Goal: Task Accomplishment & Management: Use online tool/utility

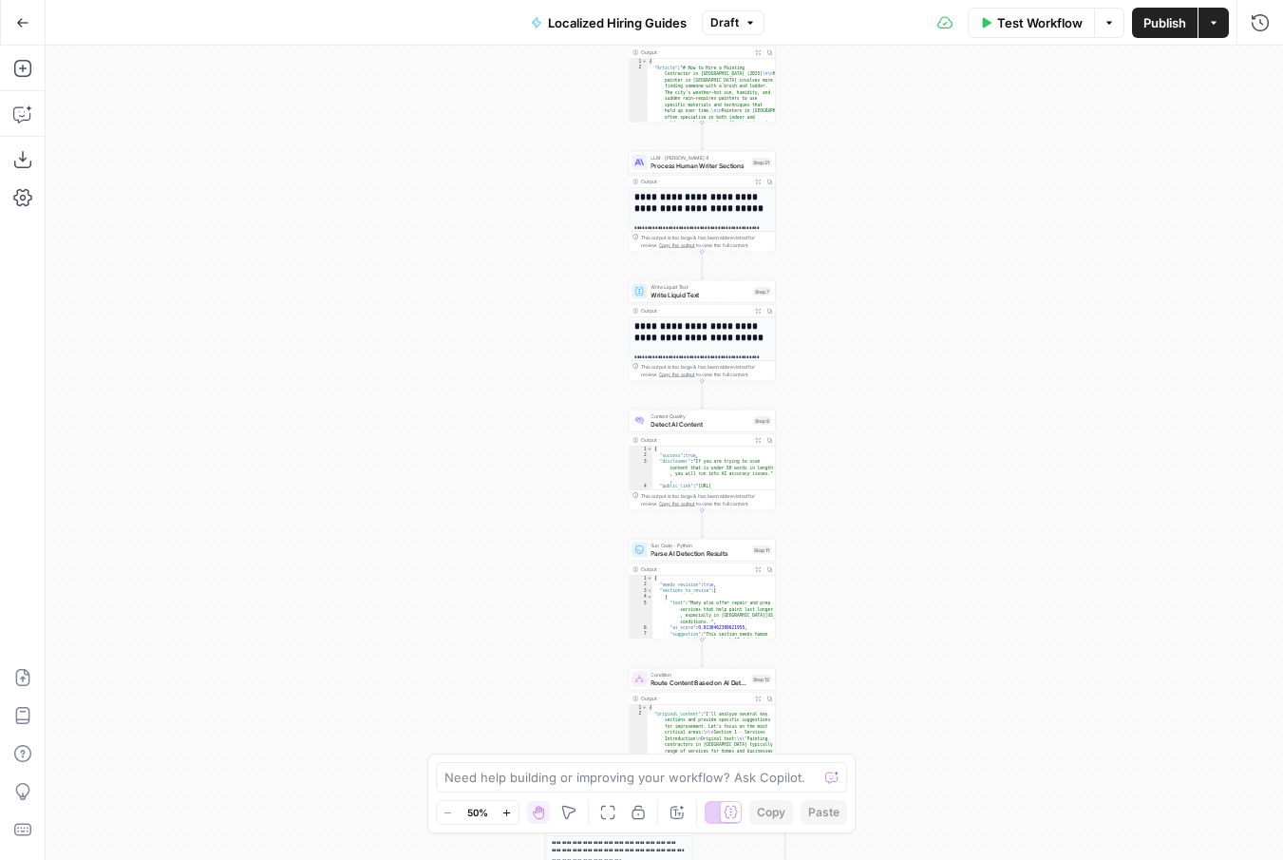
click at [753, 20] on icon "button" at bounding box center [750, 22] width 11 height 11
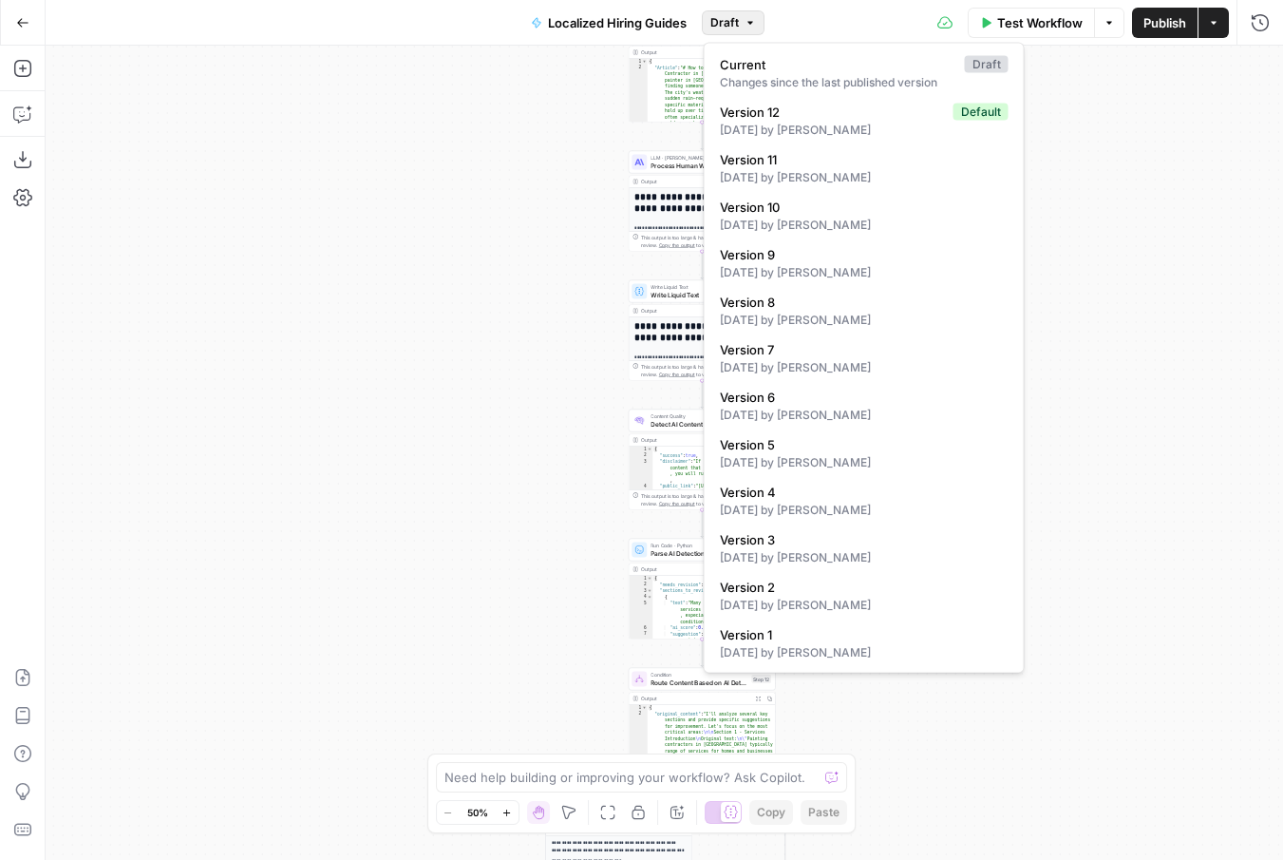
click at [617, 138] on div "**********" at bounding box center [665, 453] width 1238 height 814
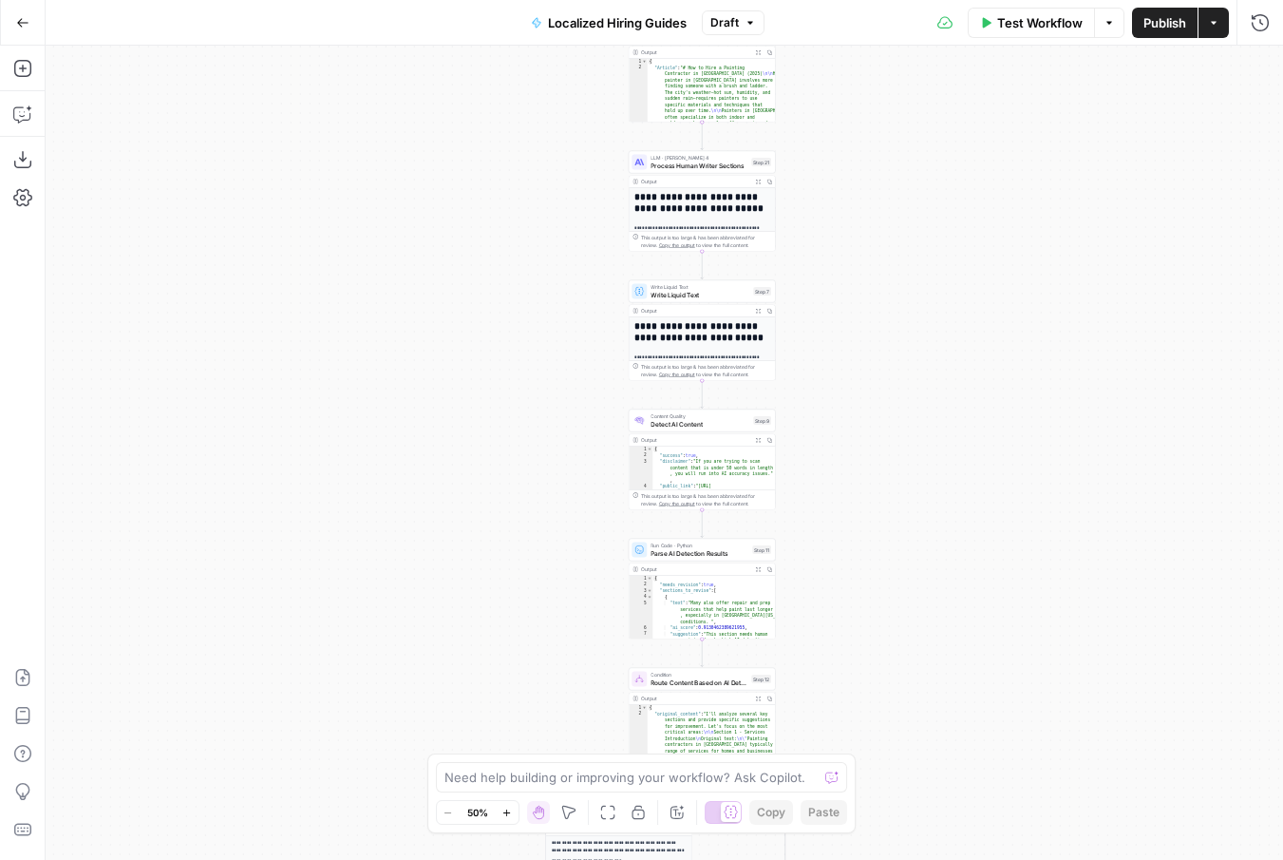
click at [25, 26] on icon "button" at bounding box center [22, 22] width 13 height 13
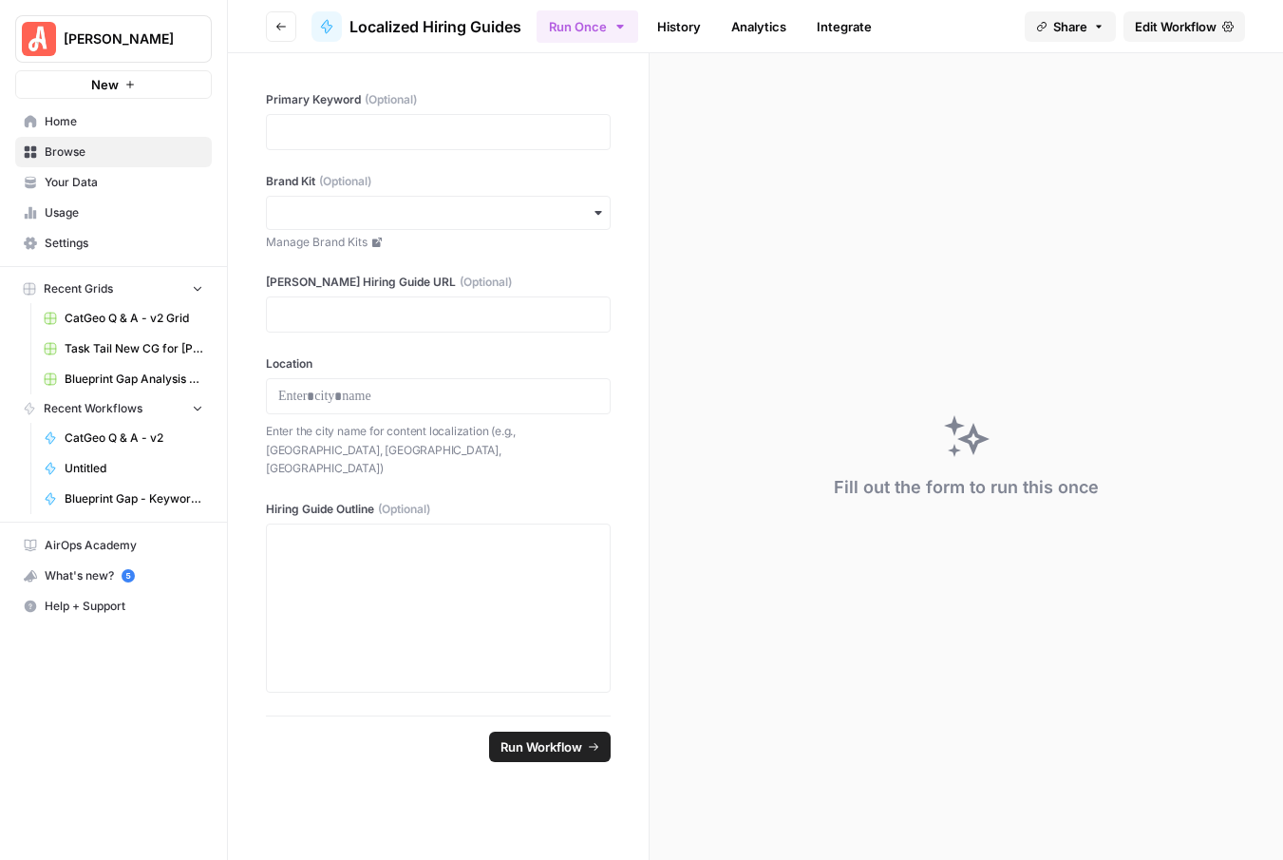
click at [1096, 27] on icon "button" at bounding box center [1098, 26] width 11 height 11
click at [1173, 135] on div "Fill out the form to run this once" at bounding box center [967, 456] width 634 height 807
click at [74, 186] on span "Your Data" at bounding box center [124, 182] width 159 height 17
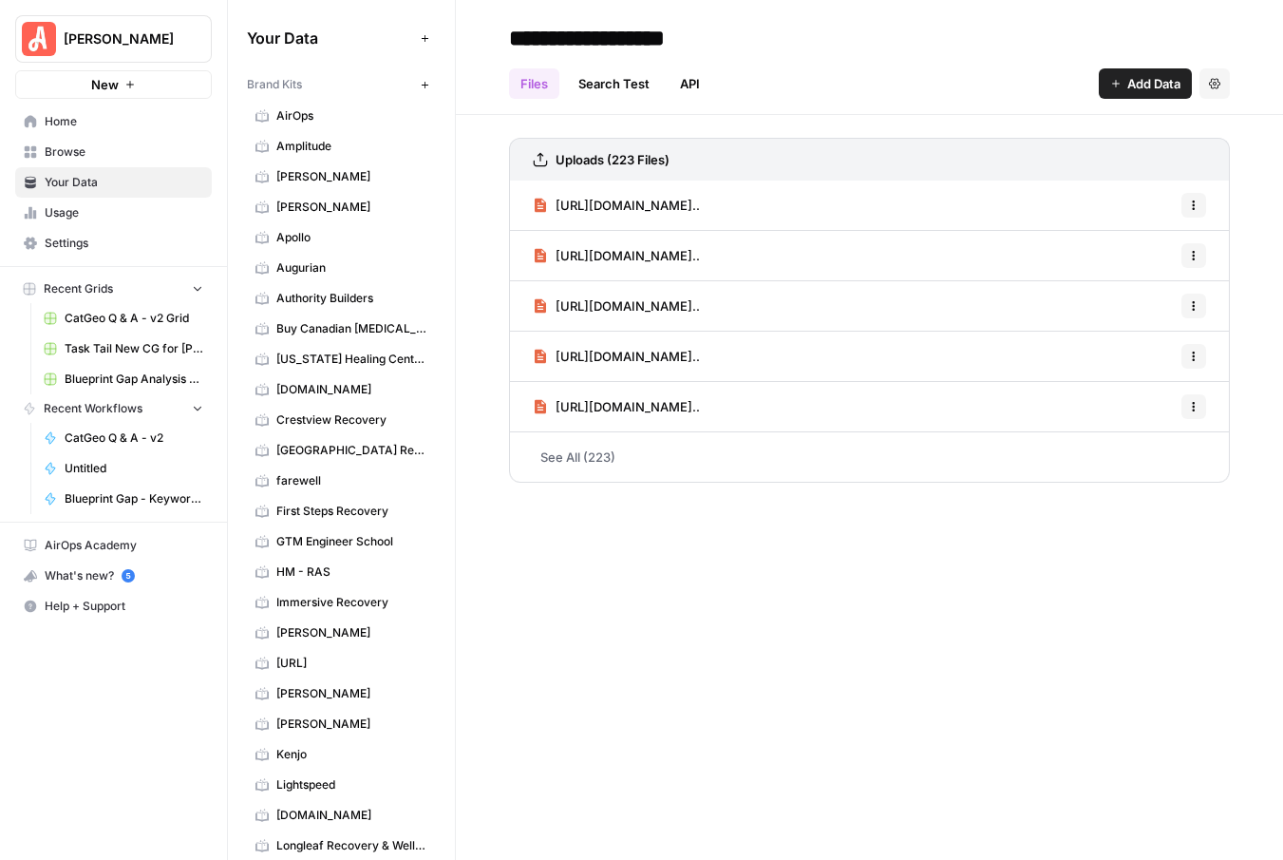
click at [74, 159] on span "Browse" at bounding box center [124, 151] width 159 height 17
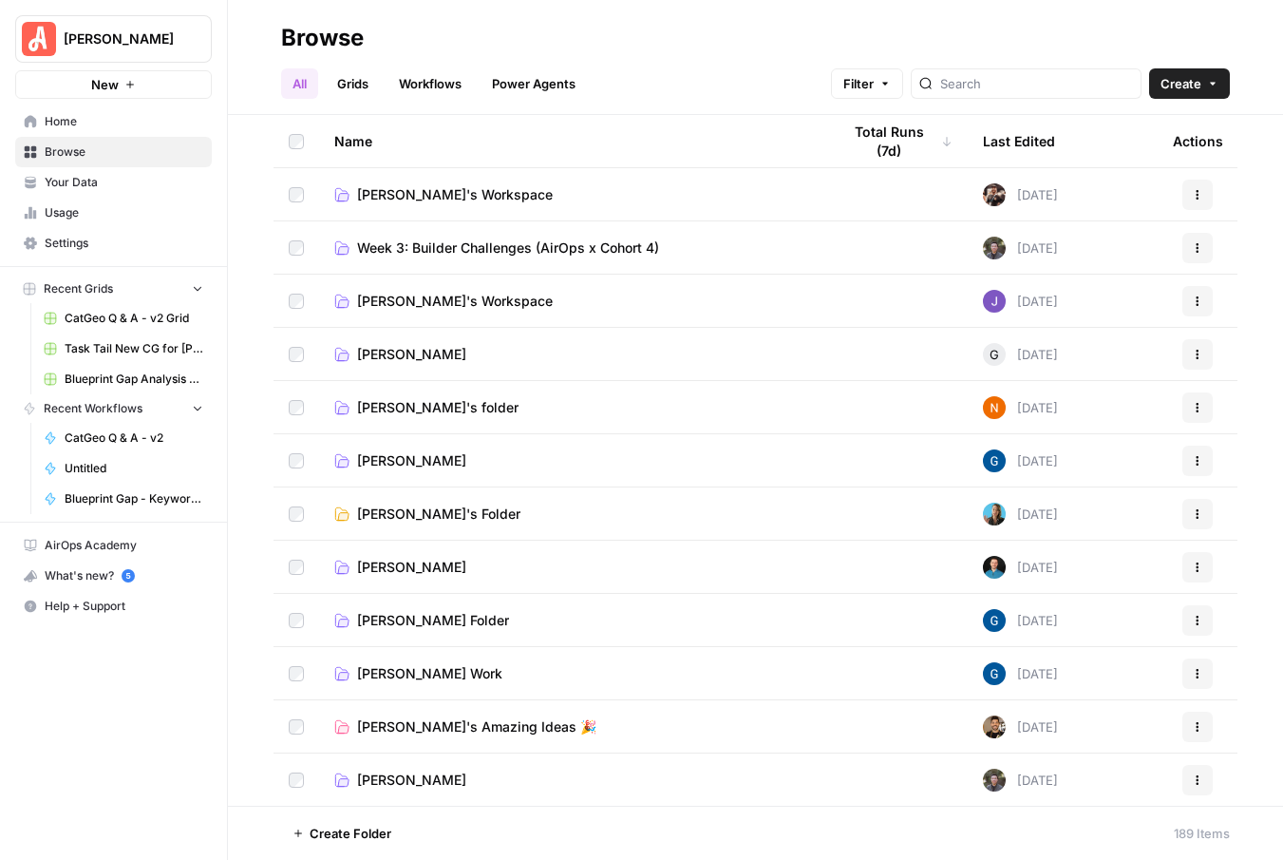
click at [465, 612] on span "Kaitlyn Pacheco's Folder" at bounding box center [433, 620] width 152 height 19
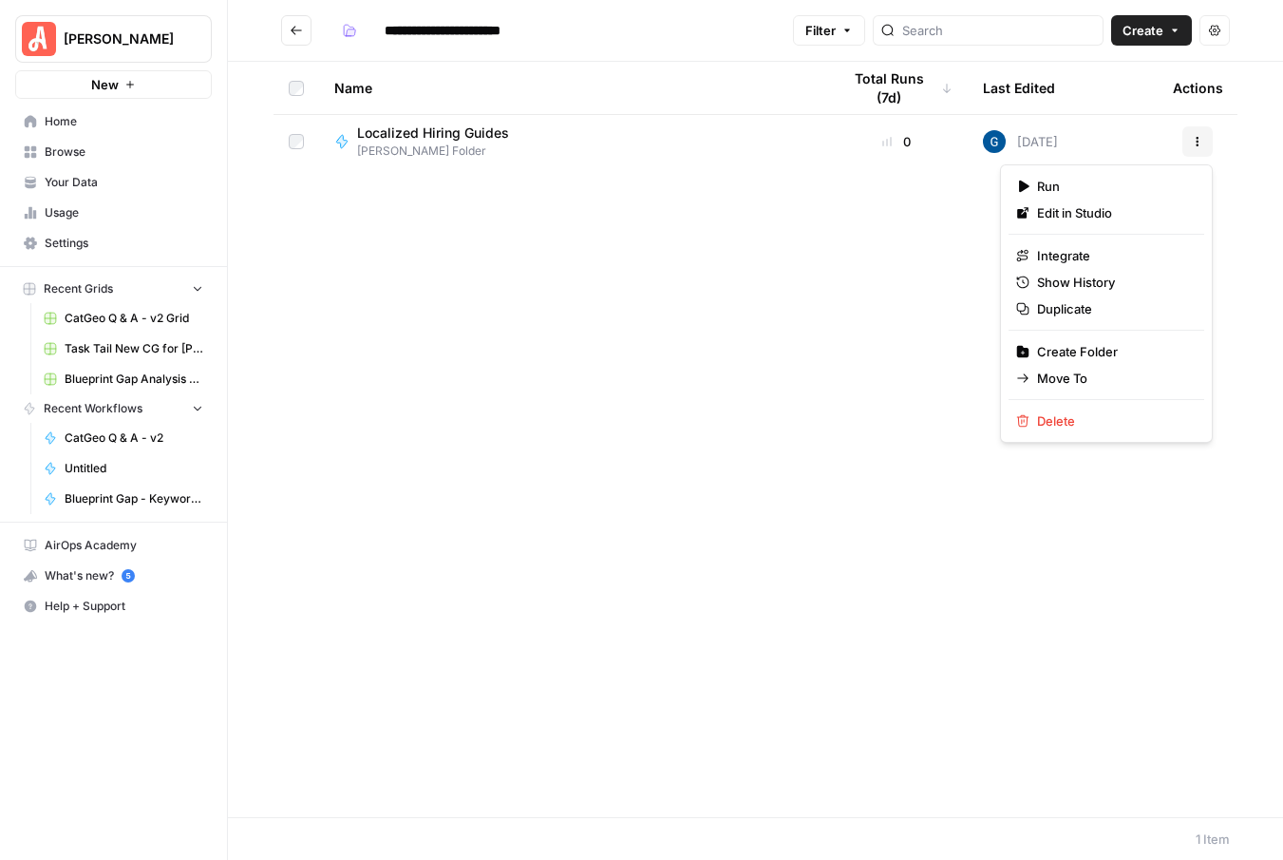
click at [1204, 141] on button "Actions" at bounding box center [1198, 141] width 30 height 30
click at [1063, 380] on span "Move To" at bounding box center [1113, 378] width 152 height 19
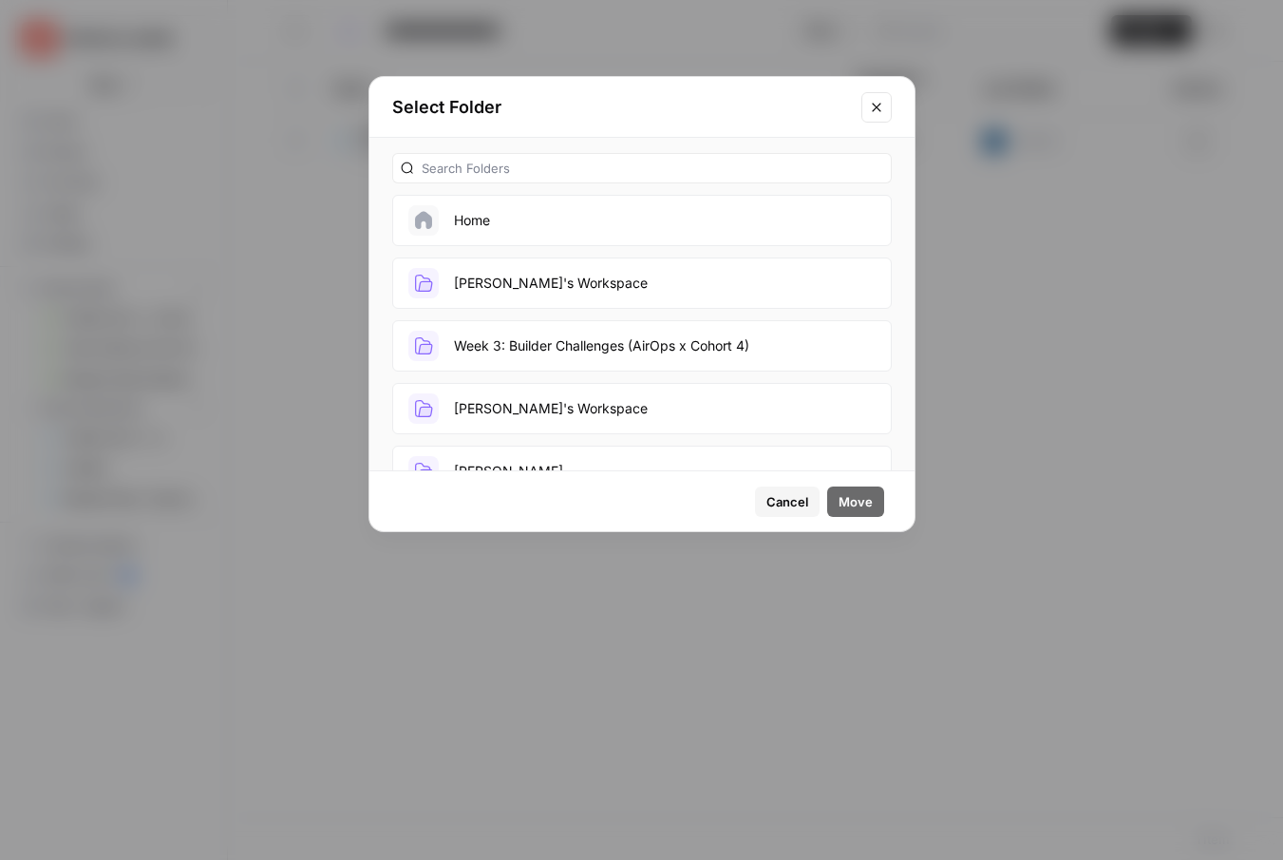
click at [482, 228] on button "Home" at bounding box center [642, 220] width 500 height 51
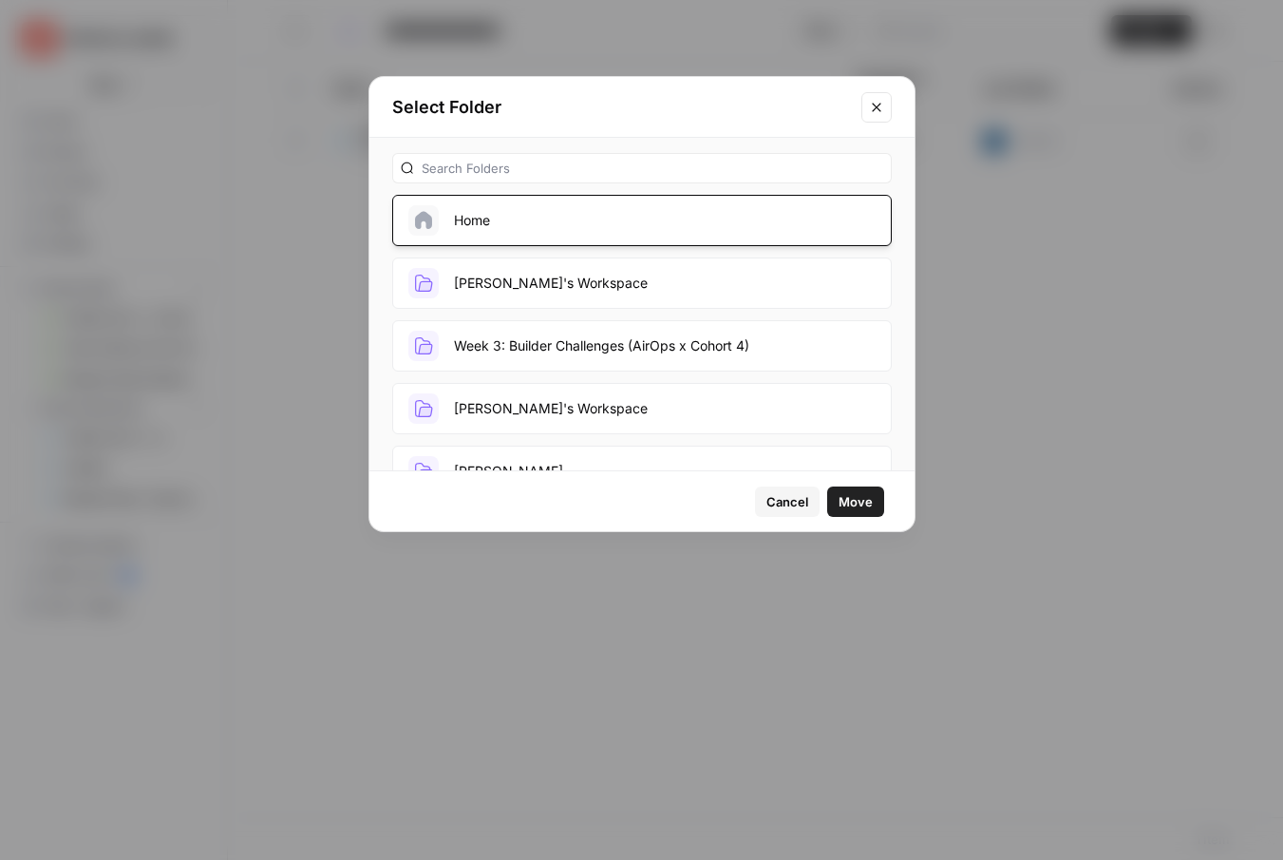
click at [780, 503] on span "Cancel" at bounding box center [788, 501] width 42 height 19
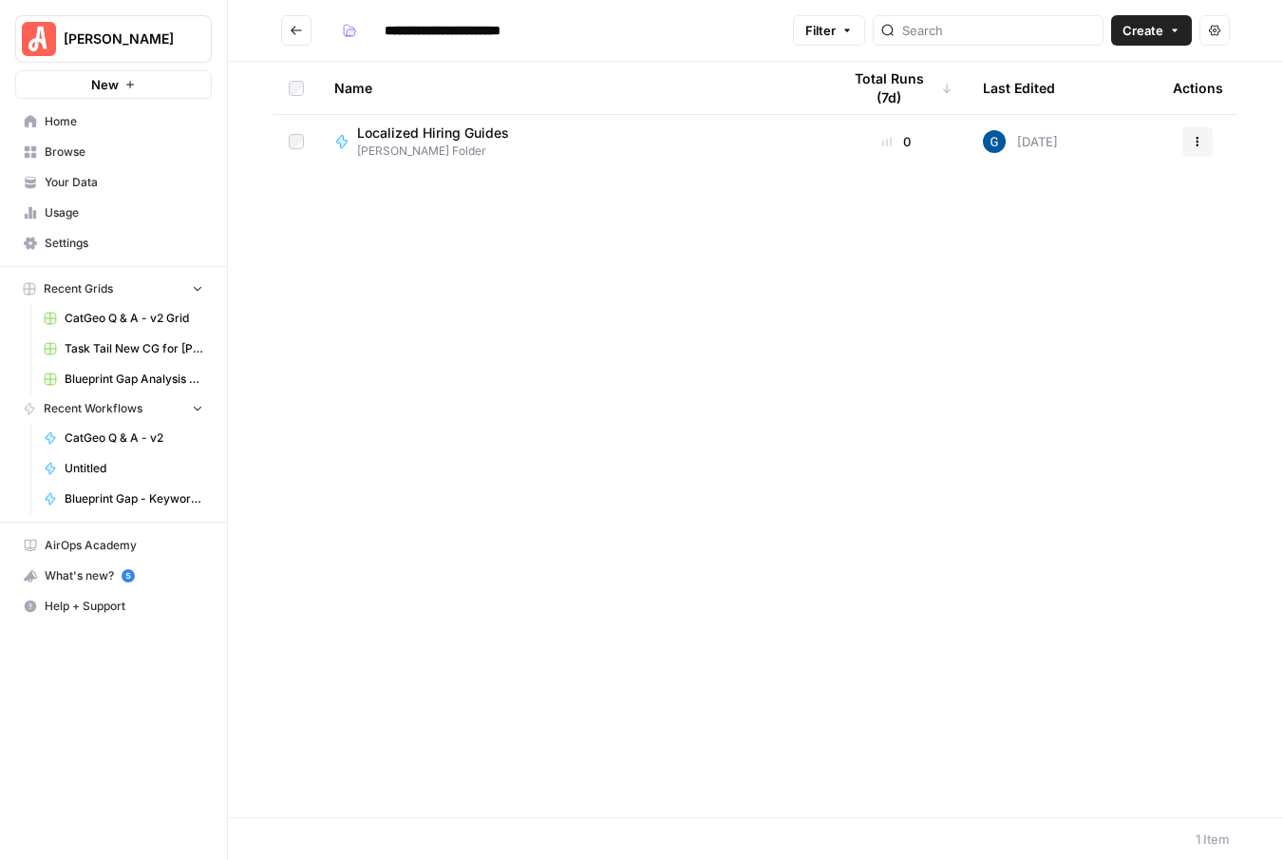
click at [1205, 141] on button "Actions" at bounding box center [1198, 141] width 30 height 30
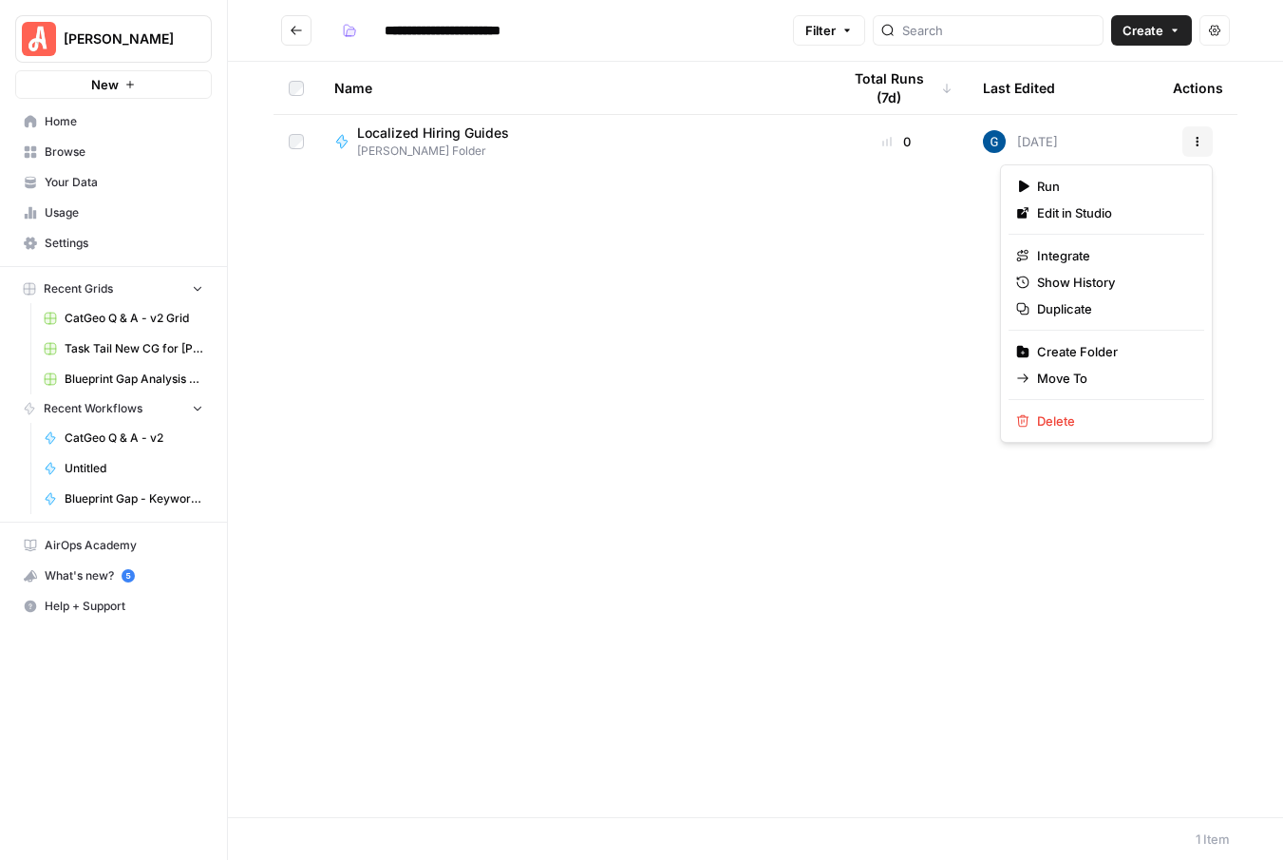
click at [702, 551] on div "Name Total Runs (7d) Last Edited Actions Localized Hiring Guides Kaitlyn Pachec…" at bounding box center [755, 439] width 1055 height 755
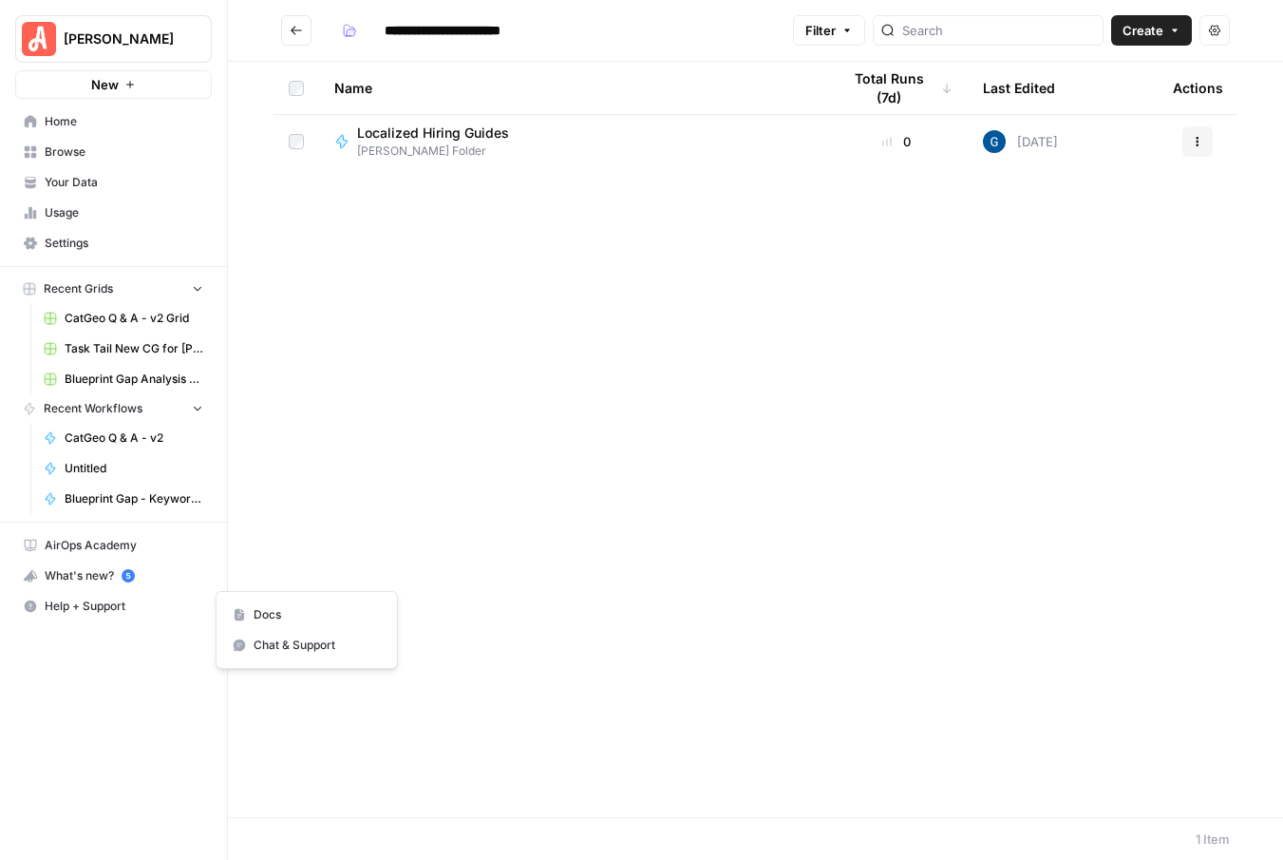
click at [95, 607] on span "Help + Support" at bounding box center [124, 606] width 159 height 17
click at [256, 647] on span "Chat & Support" at bounding box center [317, 644] width 127 height 17
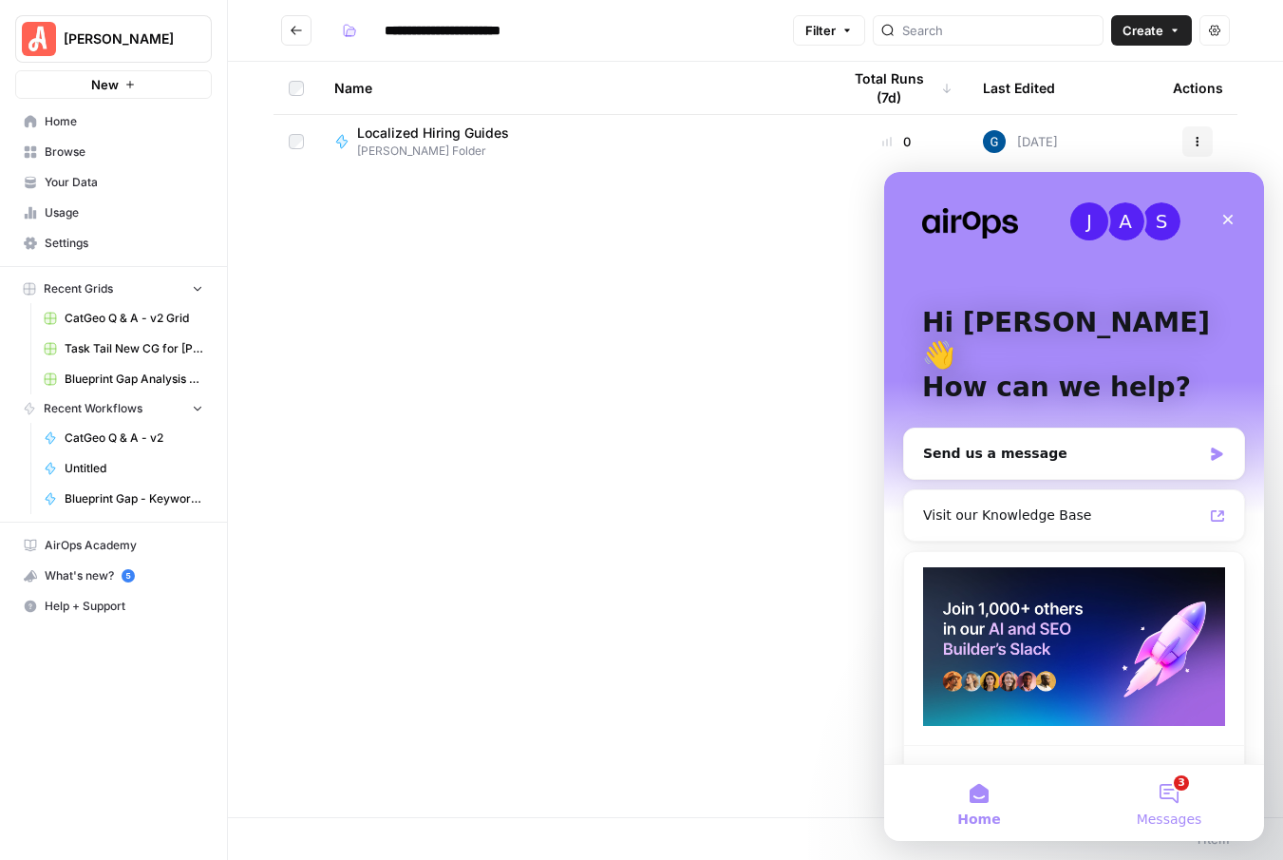
click at [1188, 796] on button "3 Messages" at bounding box center [1169, 803] width 190 height 76
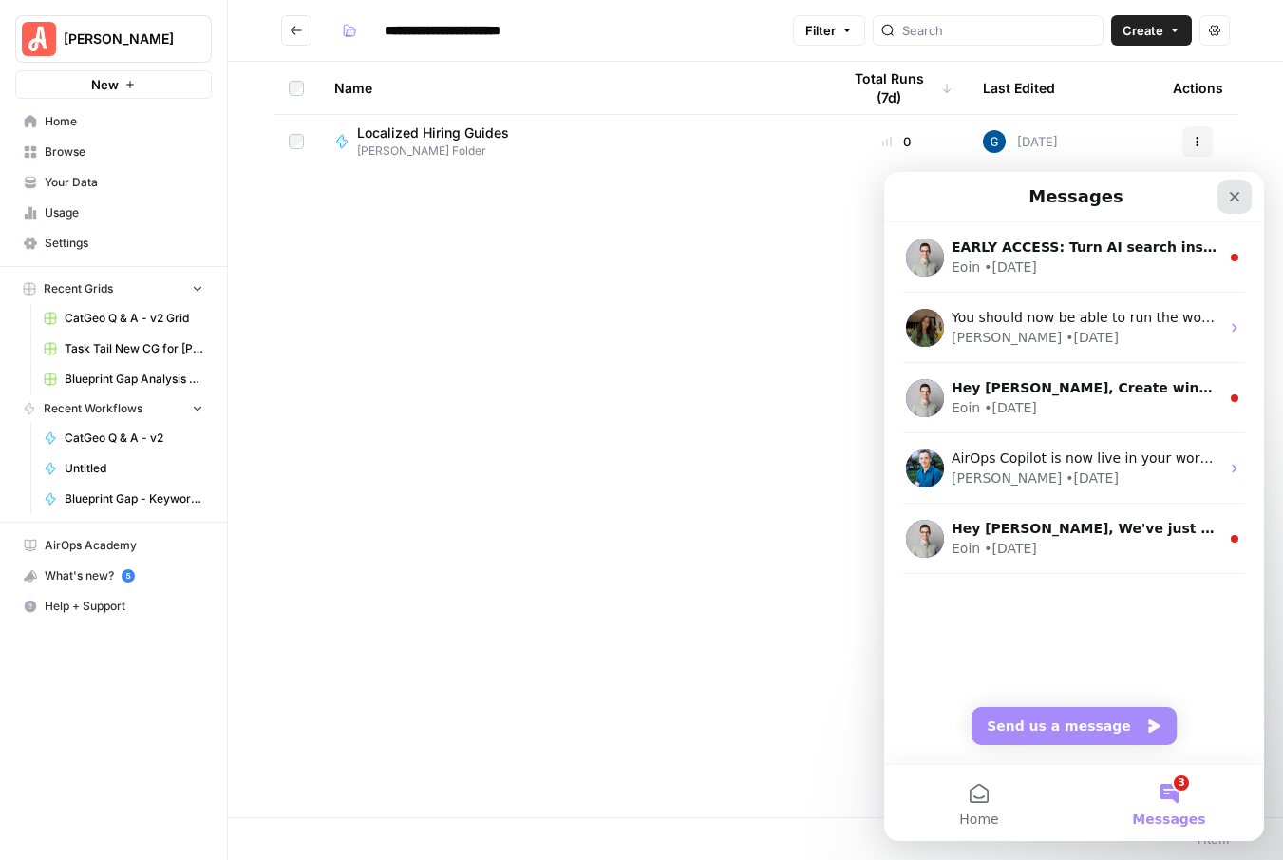
click at [1235, 200] on icon "Close" at bounding box center [1234, 196] width 15 height 15
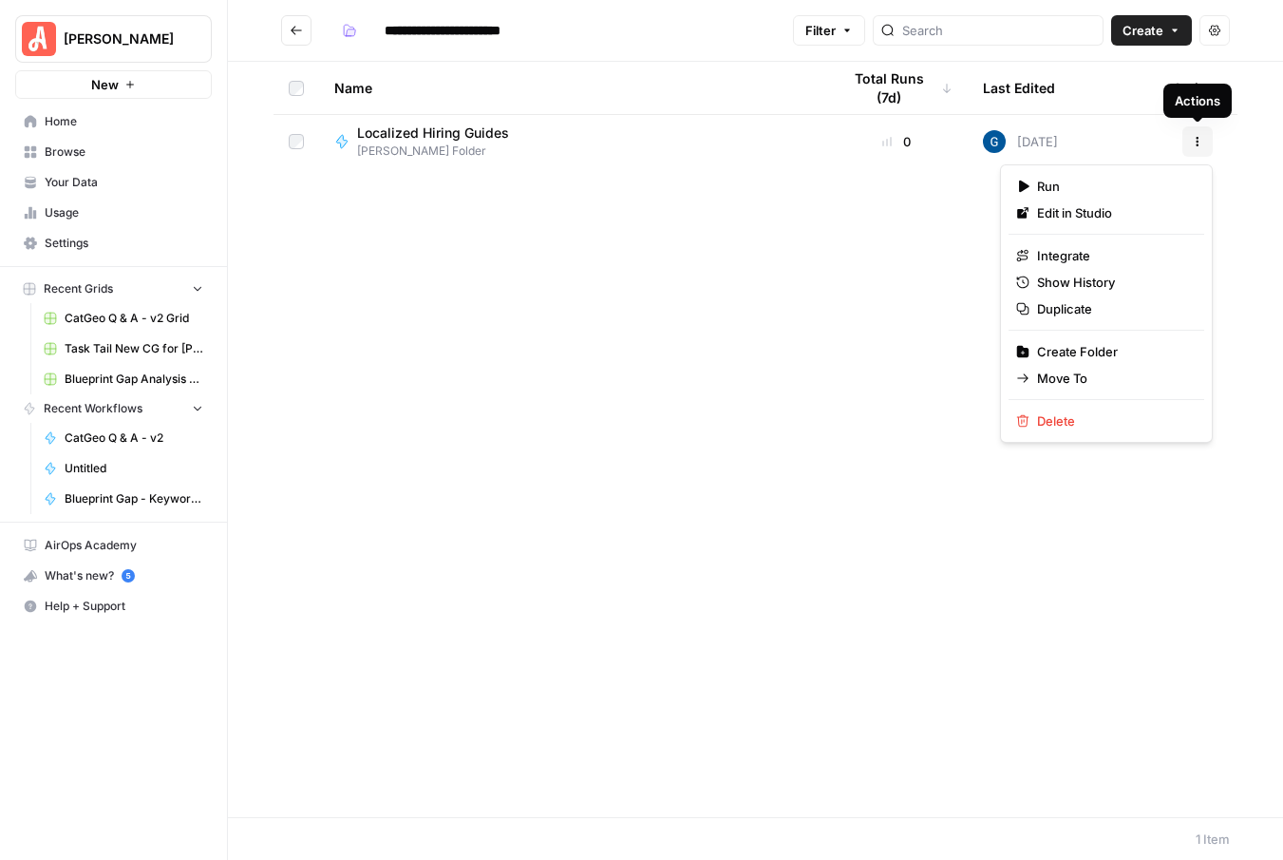
click at [1201, 134] on button "Actions" at bounding box center [1198, 141] width 30 height 30
click at [913, 301] on div "Name Total Runs (7d) Last Edited Actions Localized Hiring Guides Kaitlyn Pachec…" at bounding box center [755, 439] width 1055 height 755
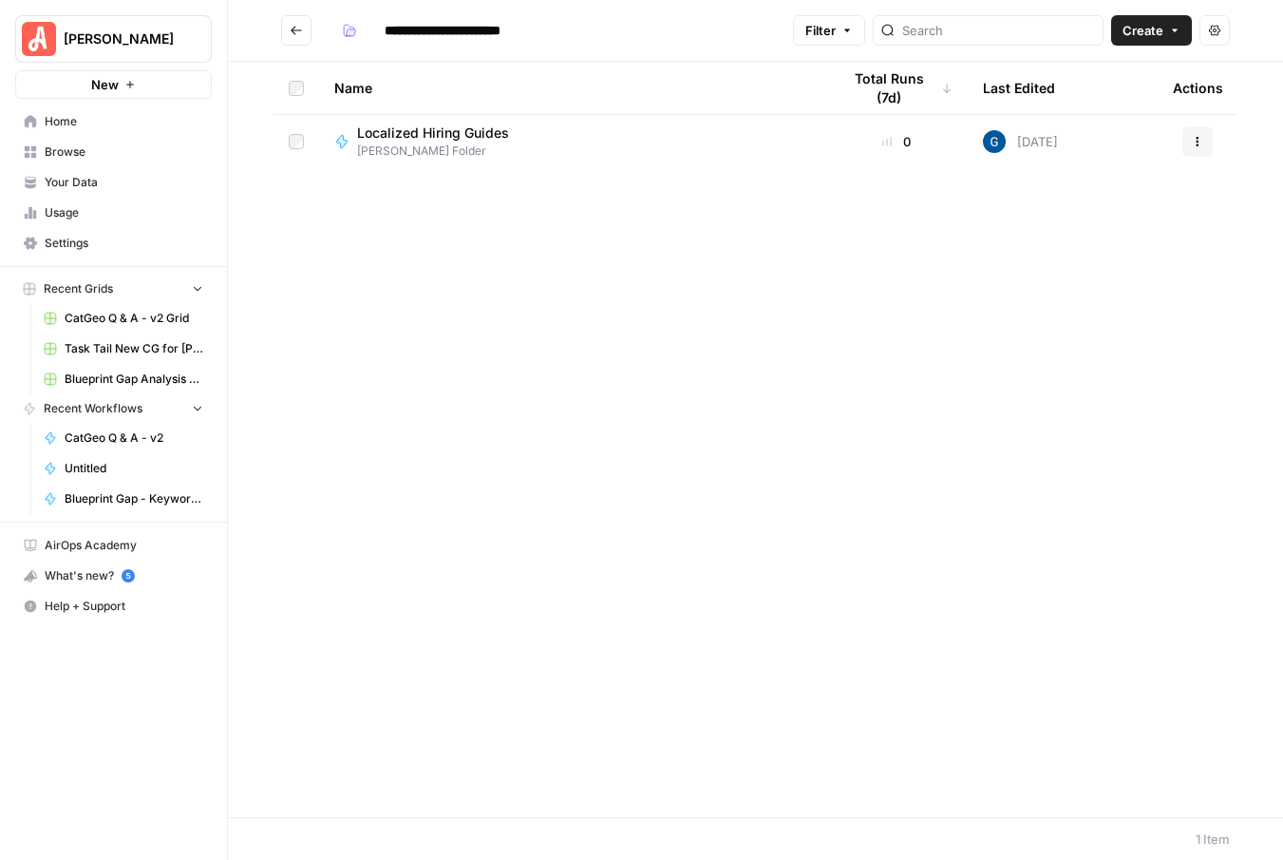
click at [462, 142] on span "Kaitlyn Pacheco's Folder" at bounding box center [440, 150] width 167 height 17
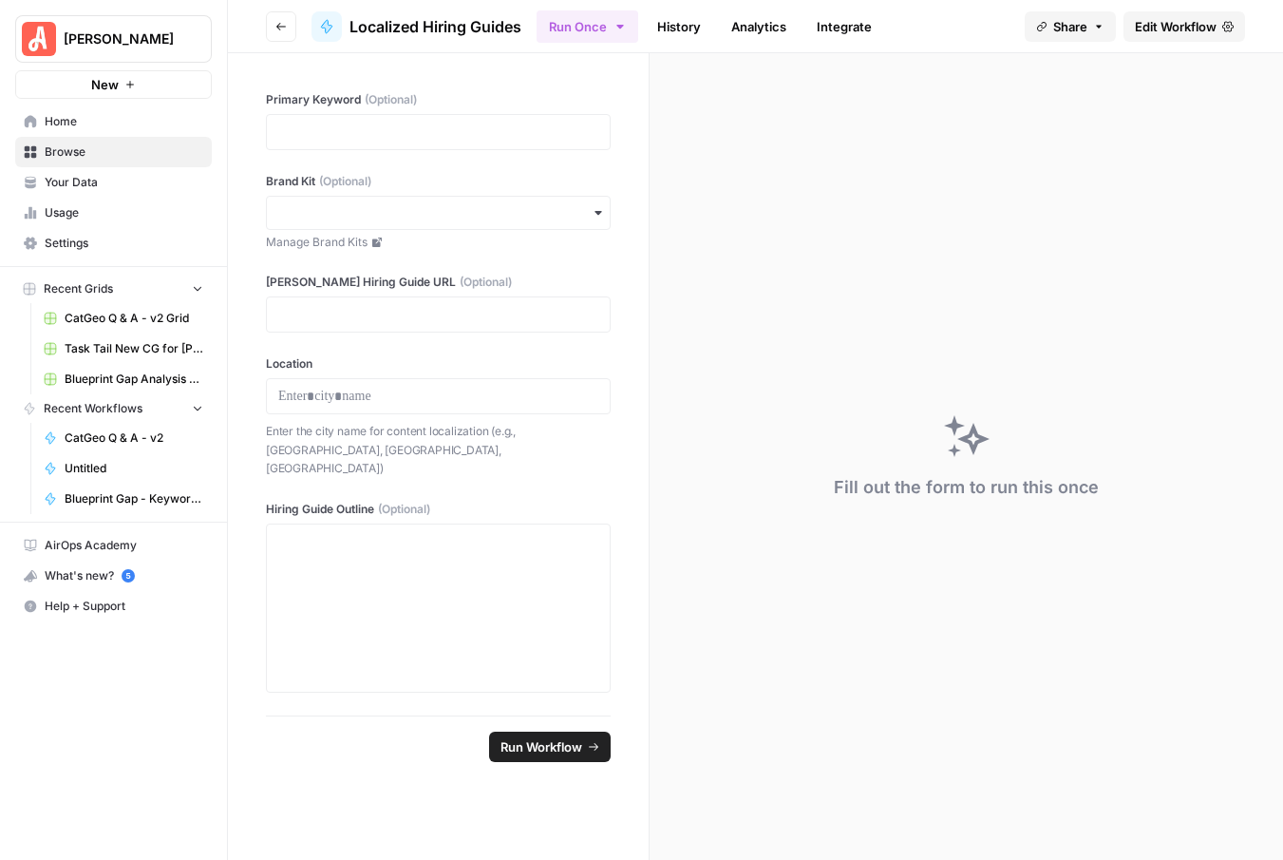
click at [1094, 25] on icon "button" at bounding box center [1098, 26] width 11 height 11
click at [1117, 72] on div at bounding box center [1126, 76] width 19 height 19
click at [944, 120] on input "https://app.airops.com/public_apps/632844b1-5412-4a01-89b4-d2e5a5f8c628/run" at bounding box center [978, 118] width 208 height 17
click at [78, 610] on span "Help + Support" at bounding box center [124, 606] width 159 height 17
click at [264, 645] on span "Chat & Support" at bounding box center [317, 644] width 127 height 17
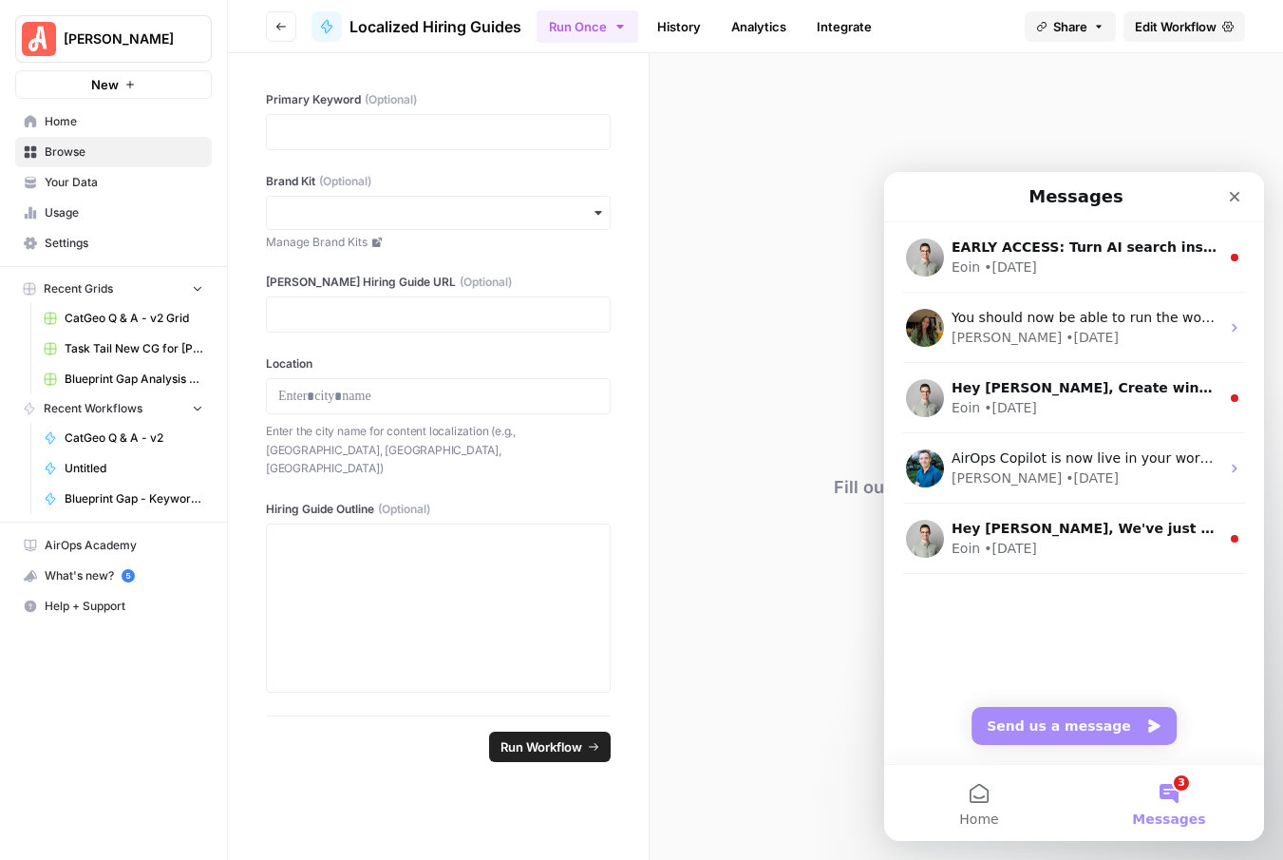
click at [1167, 801] on button "3 Messages" at bounding box center [1169, 803] width 190 height 76
click at [968, 814] on span "Home" at bounding box center [978, 818] width 39 height 13
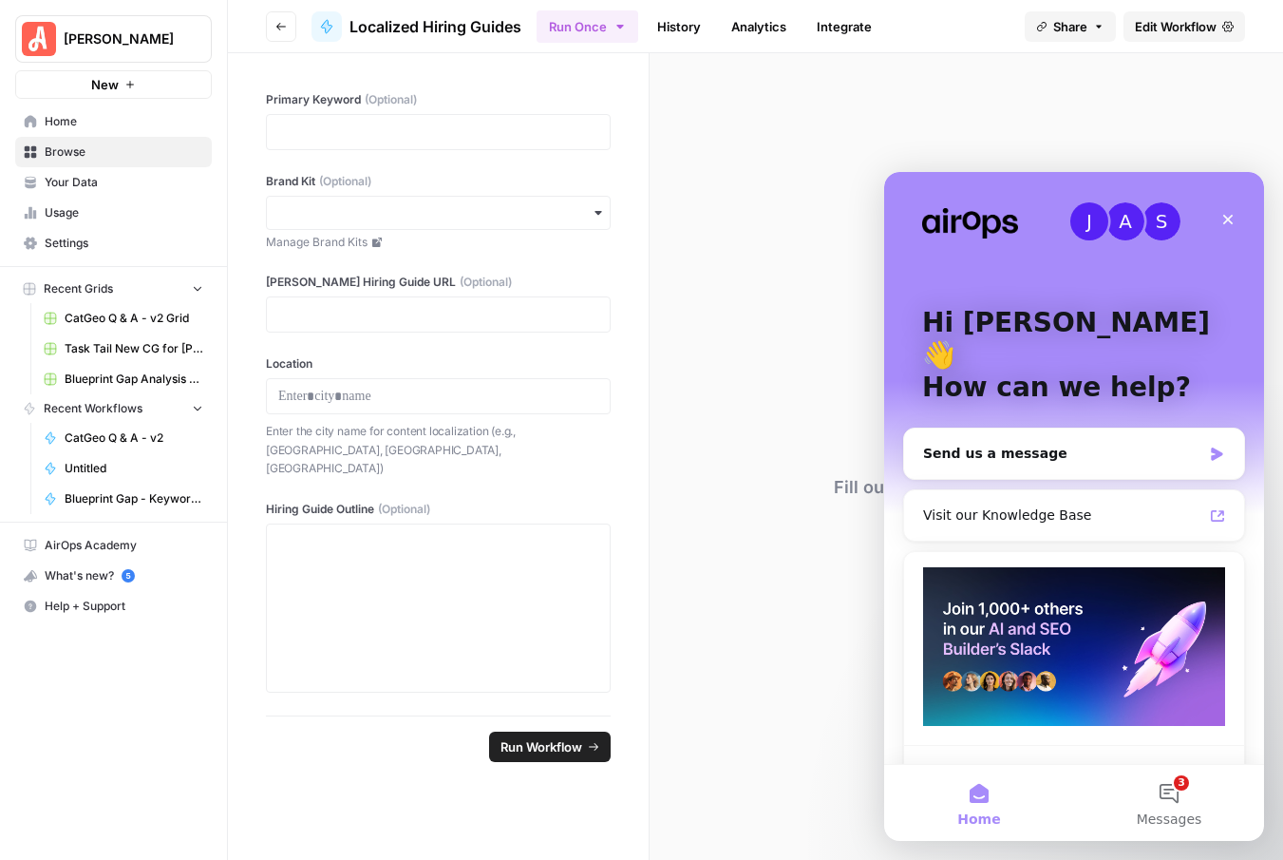
click at [797, 714] on div "Fill out the form to run this once" at bounding box center [967, 456] width 634 height 807
click at [1228, 226] on icon "Close" at bounding box center [1228, 219] width 15 height 15
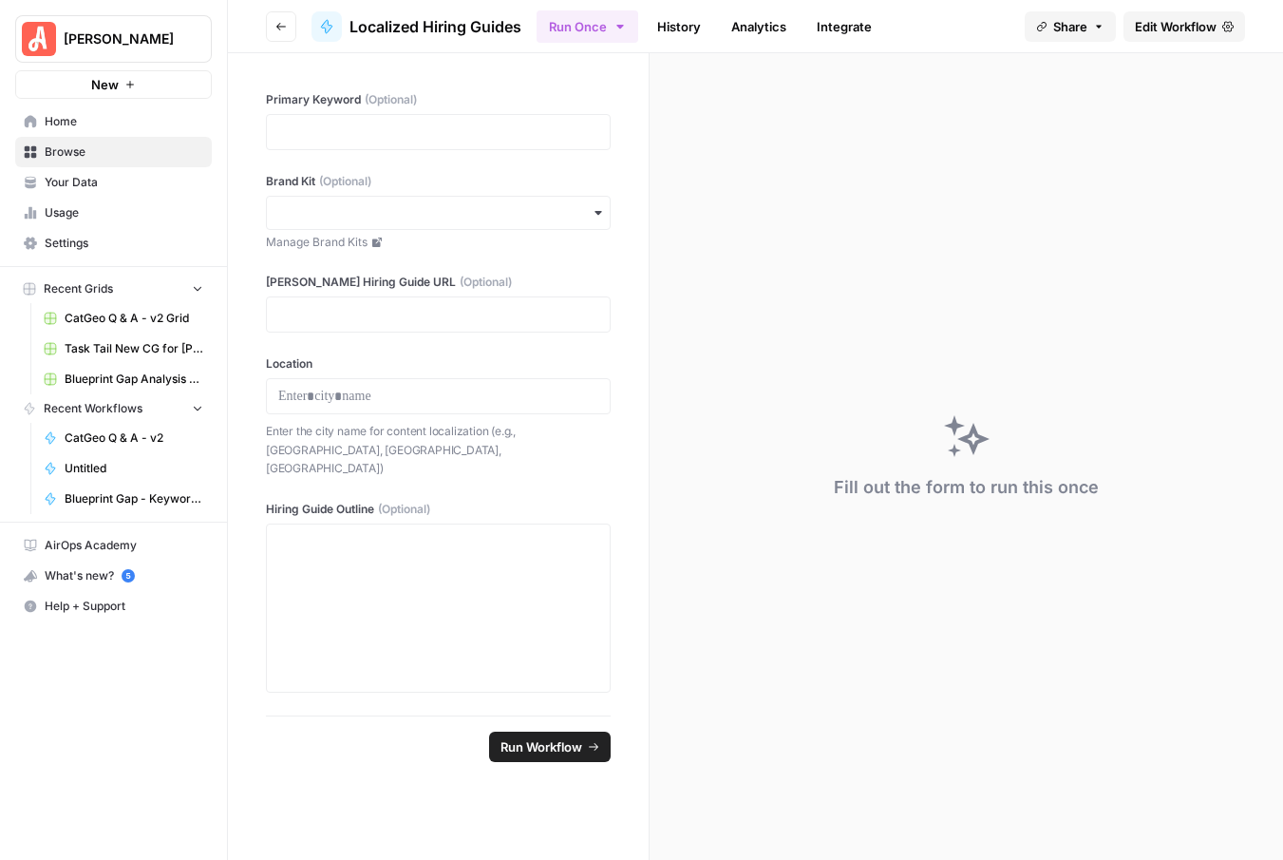
click at [98, 241] on span "Settings" at bounding box center [124, 243] width 159 height 17
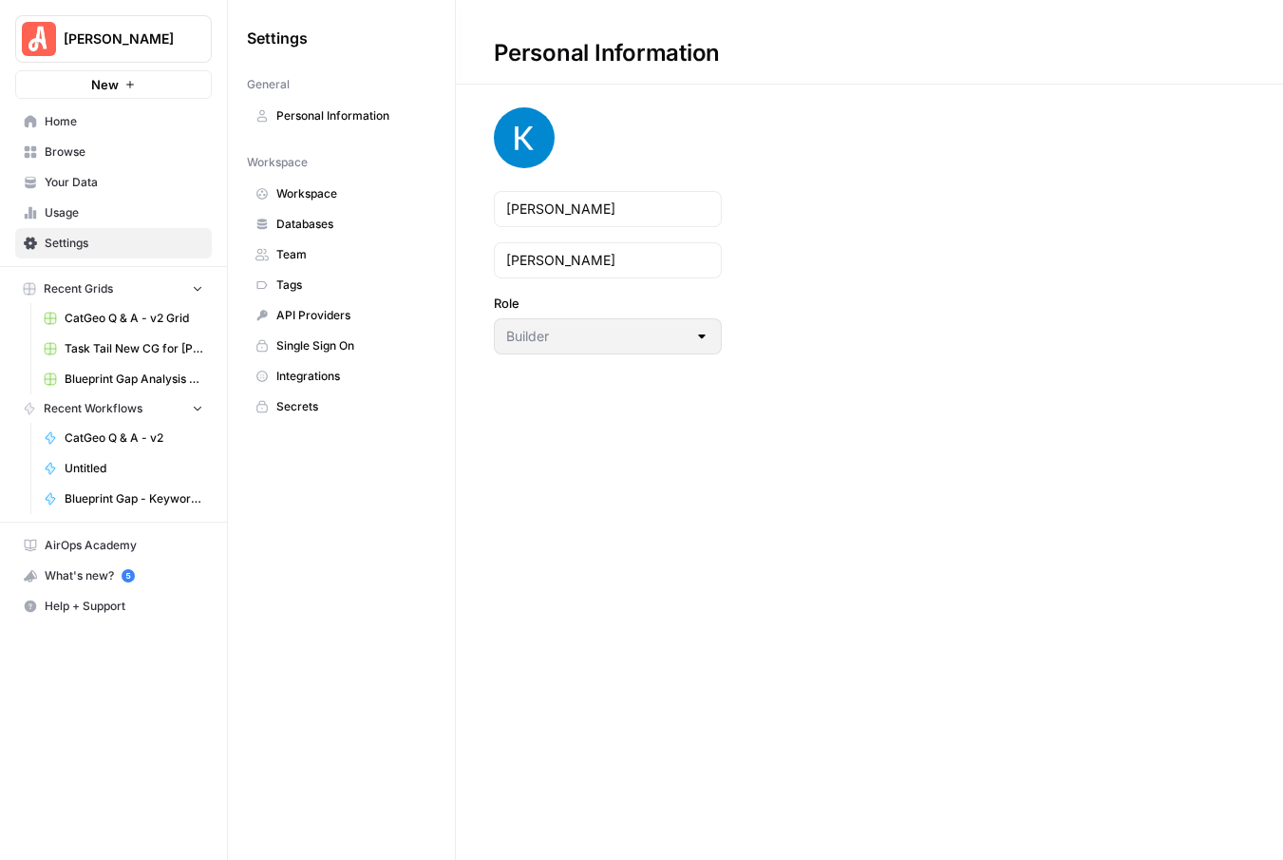
click at [96, 148] on span "Browse" at bounding box center [124, 151] width 159 height 17
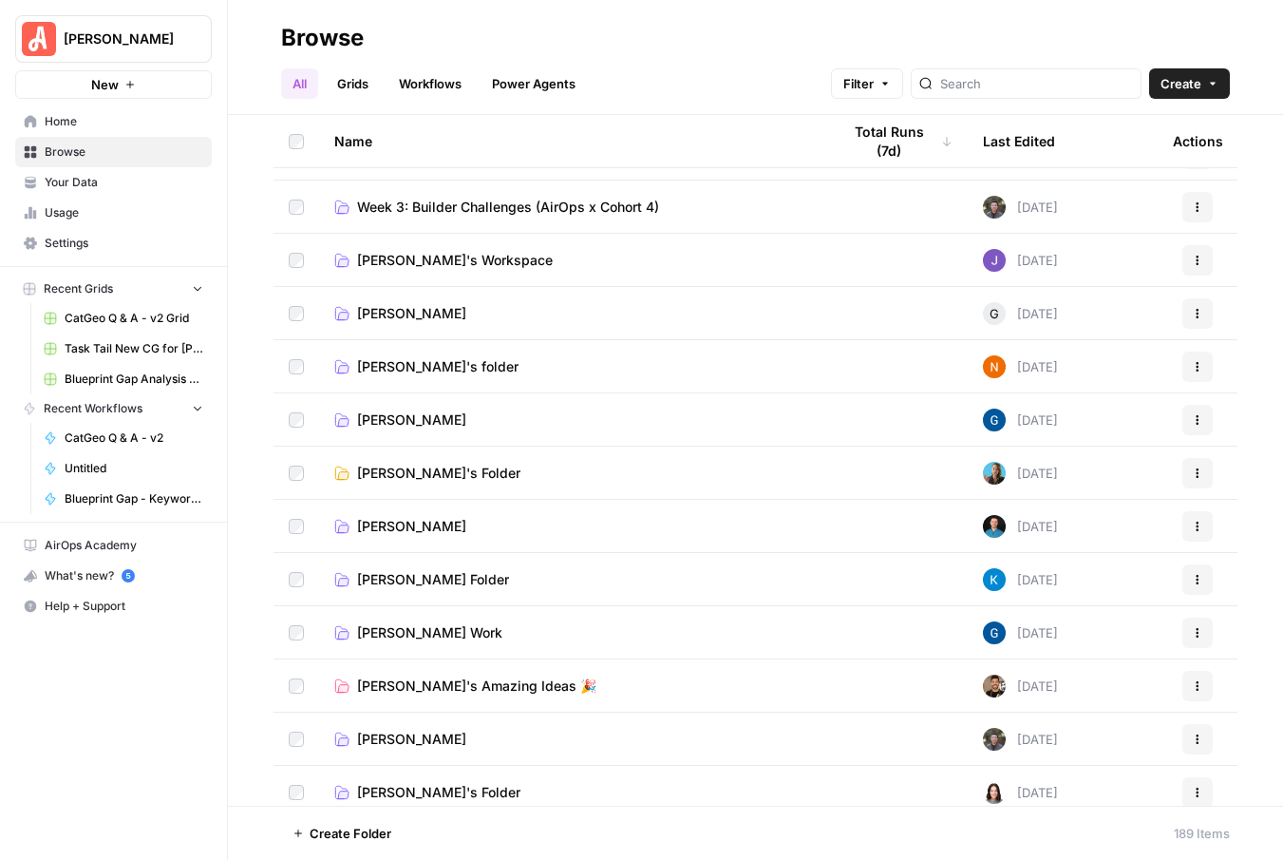
scroll to position [57, 0]
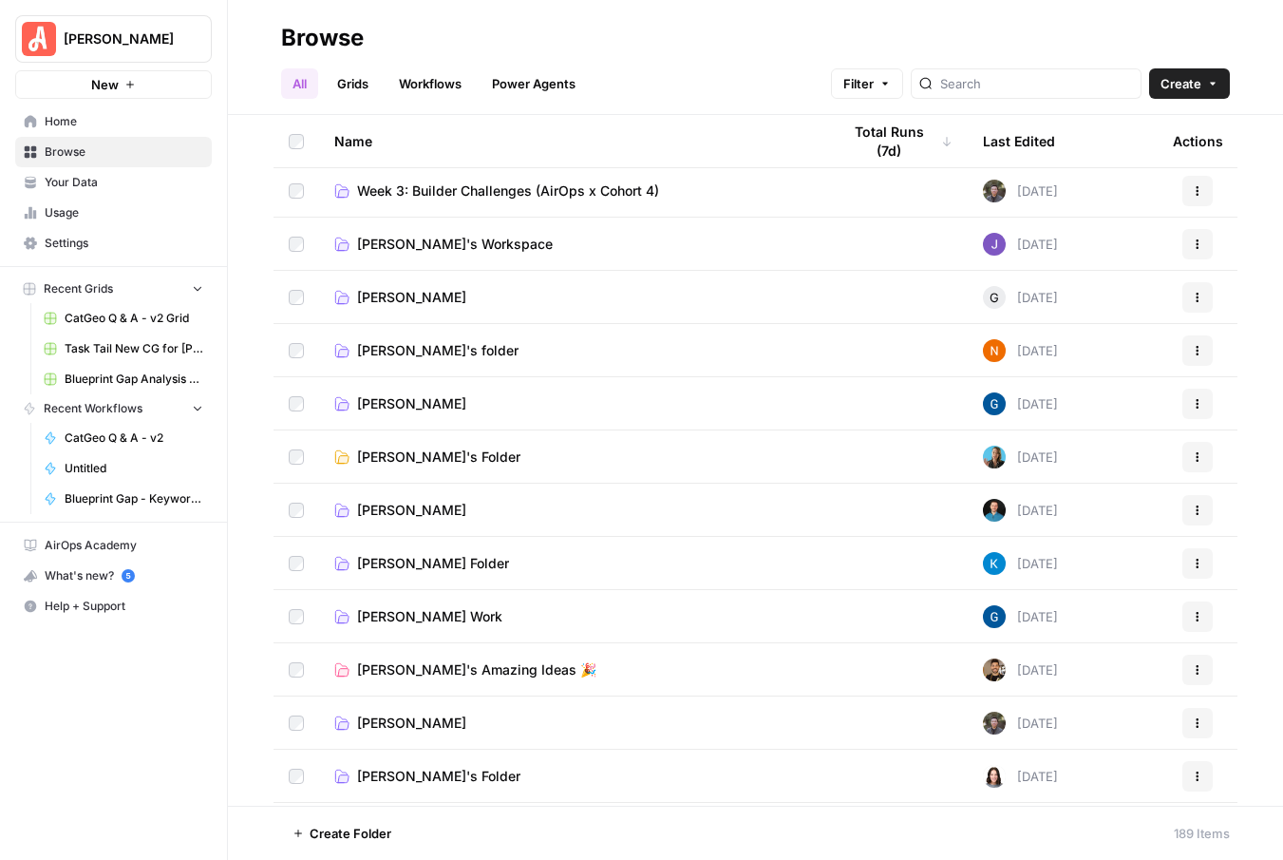
click at [451, 559] on span "Kaitlyn Pacheco's Folder" at bounding box center [433, 563] width 152 height 19
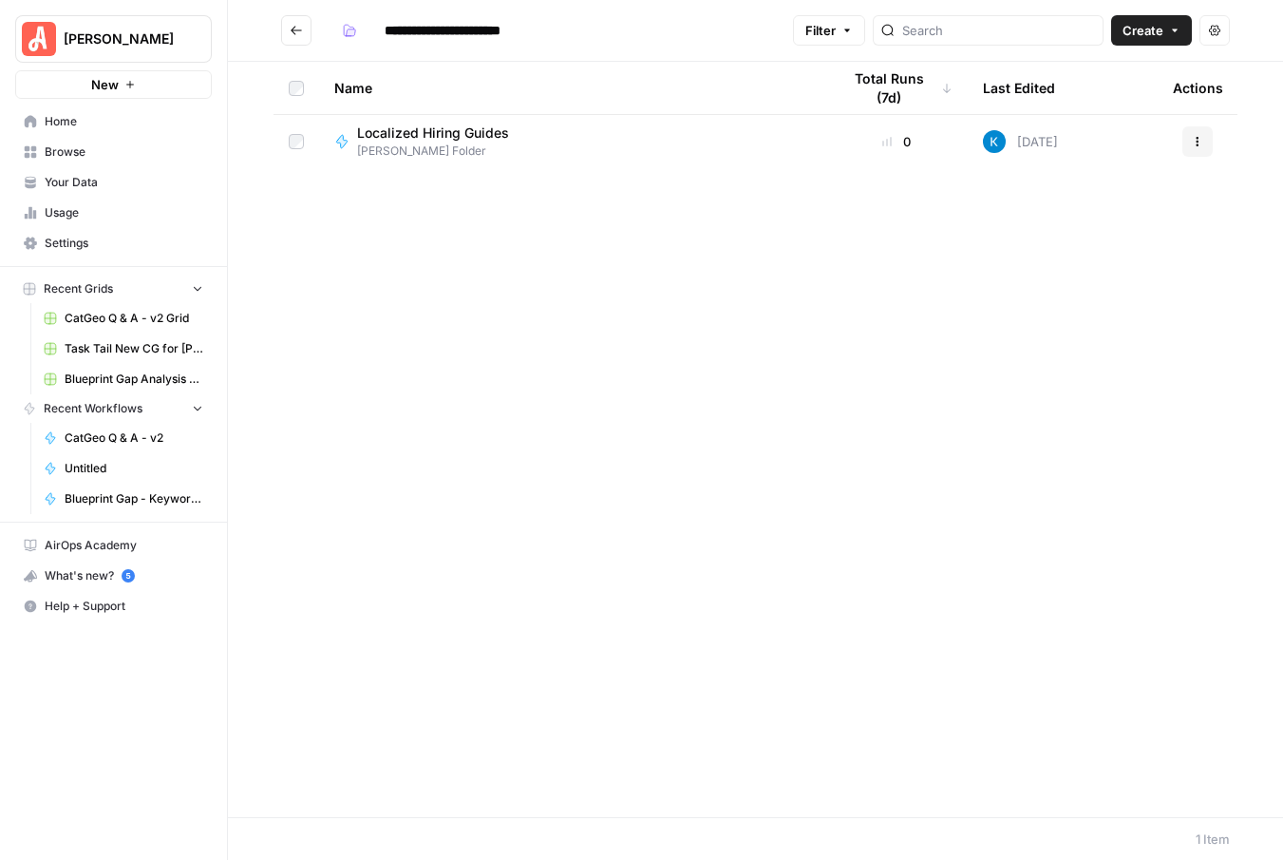
click at [632, 158] on div "Localized Hiring Guides Kaitlyn Pacheco's Folder" at bounding box center [572, 141] width 476 height 36
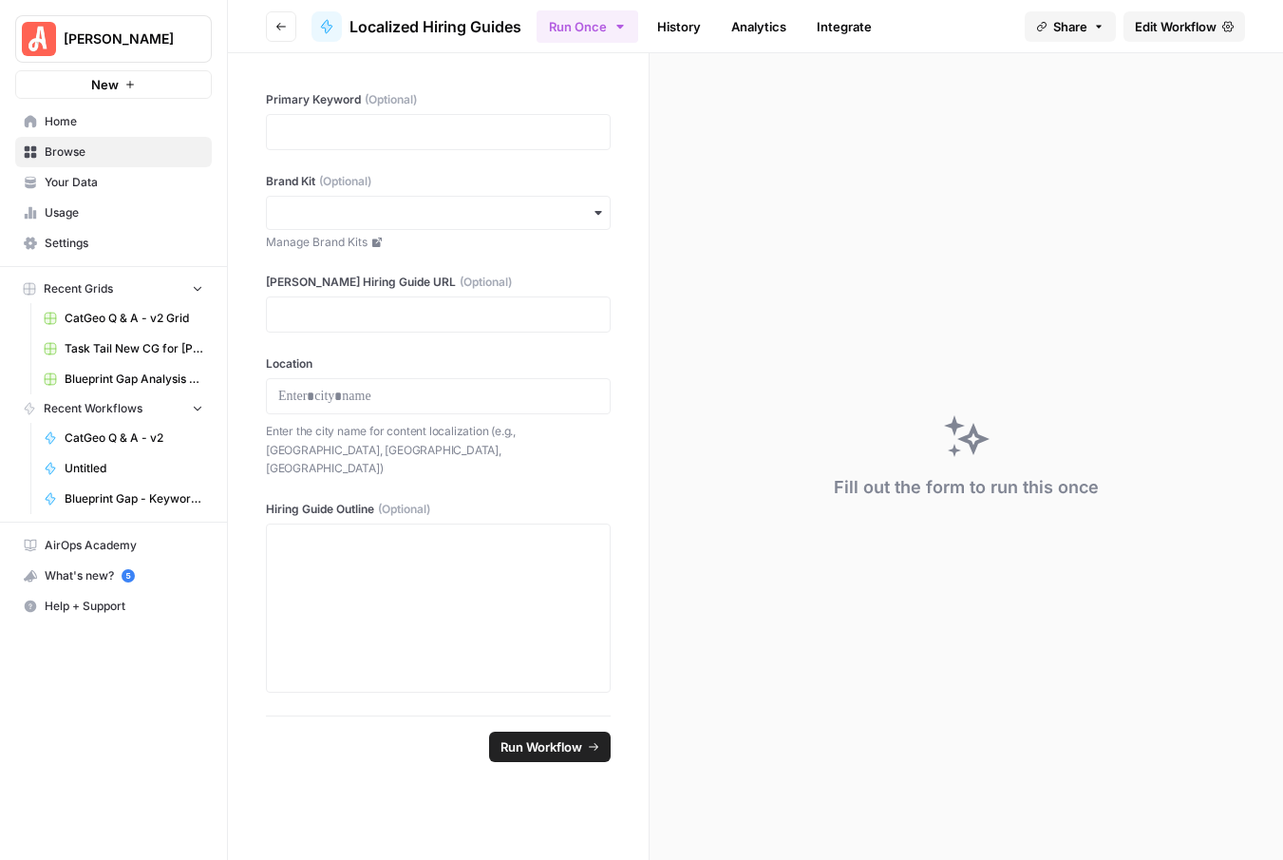
click at [1142, 26] on span "Edit Workflow" at bounding box center [1176, 26] width 82 height 19
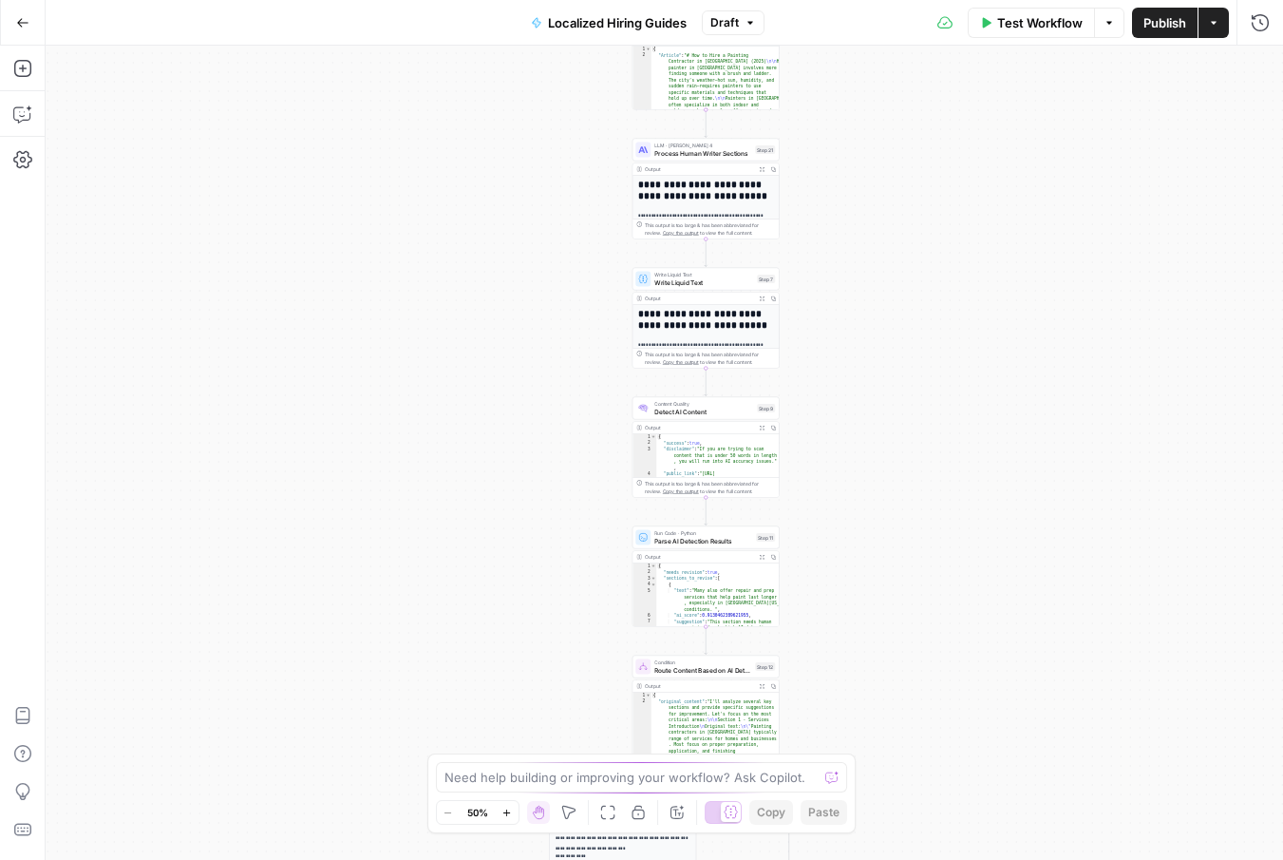
click at [1111, 23] on icon "button" at bounding box center [1109, 22] width 11 height 11
click at [984, 237] on div "**********" at bounding box center [665, 453] width 1238 height 814
click at [1217, 21] on icon "button" at bounding box center [1213, 22] width 11 height 11
click at [25, 159] on icon "button" at bounding box center [22, 159] width 19 height 17
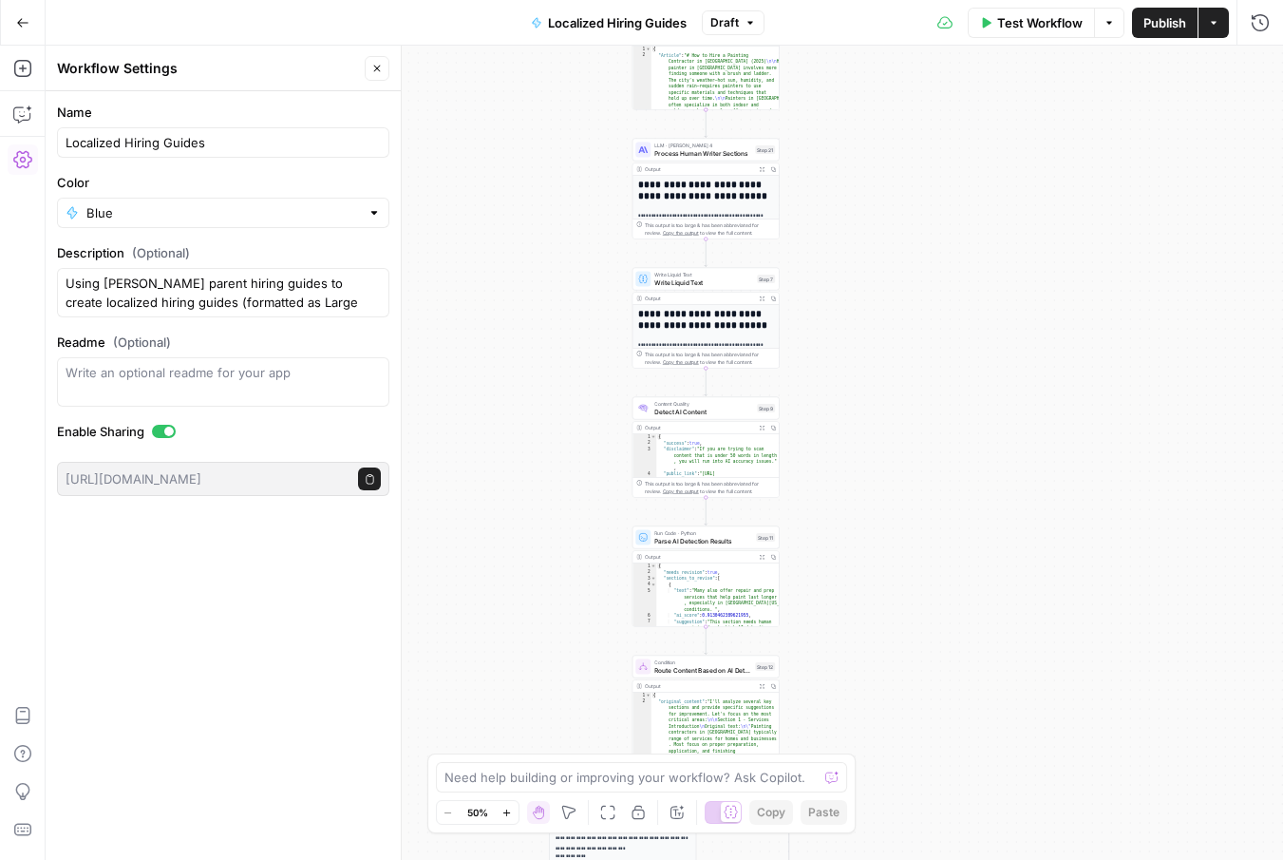
click at [382, 66] on icon "button" at bounding box center [376, 68] width 11 height 11
